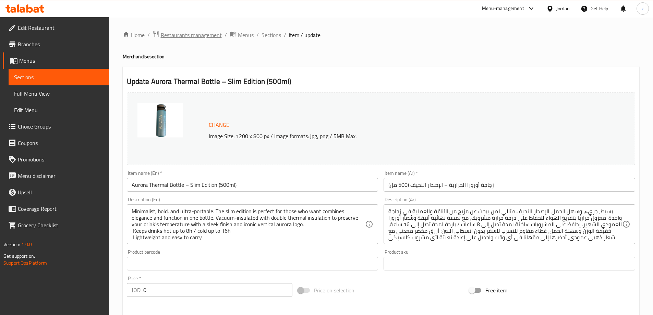
click at [210, 35] on span "Restaurants management" at bounding box center [191, 35] width 61 height 8
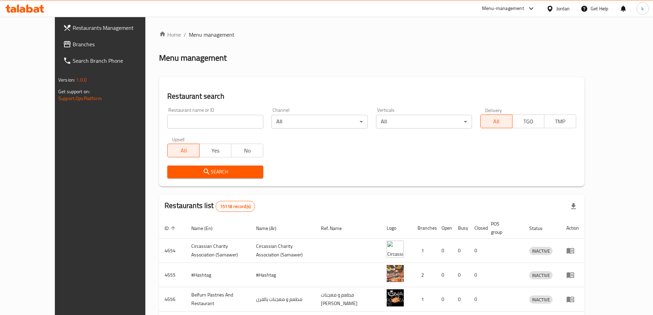
click at [73, 45] on span "Branches" at bounding box center [116, 44] width 86 height 8
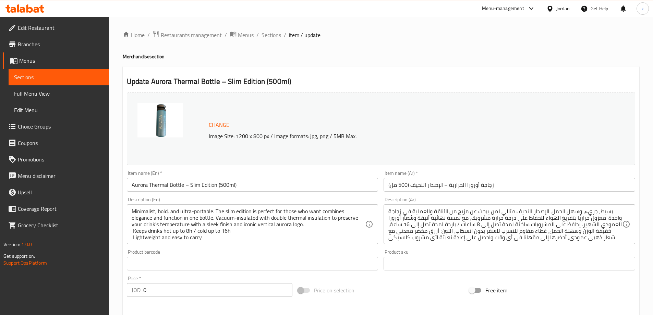
click at [567, 9] on div "Jordan" at bounding box center [563, 9] width 13 height 8
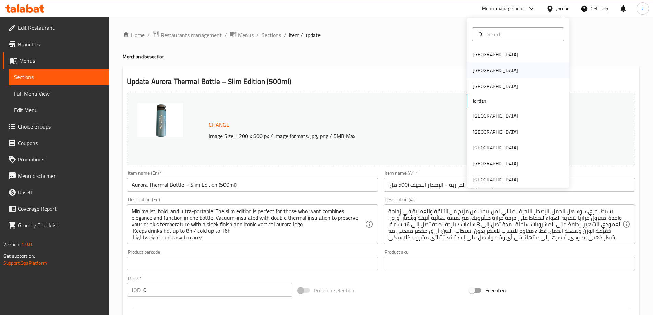
click at [484, 71] on div "[GEOGRAPHIC_DATA]" at bounding box center [495, 70] width 56 height 16
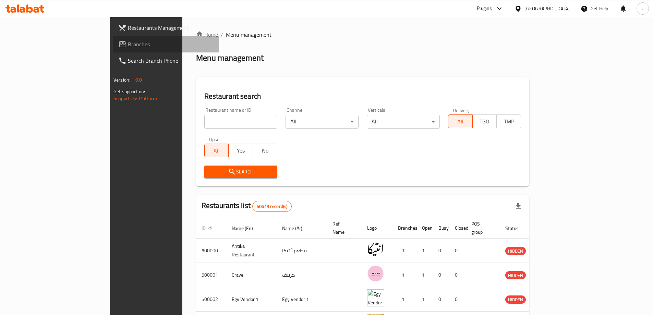
click at [128, 44] on span "Branches" at bounding box center [171, 44] width 86 height 8
